Goal: Ask a question

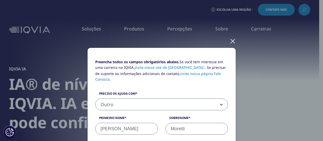
select select "Other"
select select "Data and Insights"
select select "[GEOGRAPHIC_DATA]"
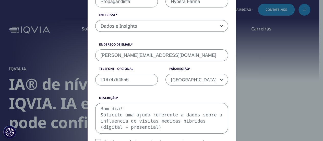
type textarea "Bom dia!! Solicito uma ajuda referente a dados sobre a influencia de visitas me…"
